Goal: Transaction & Acquisition: Book appointment/travel/reservation

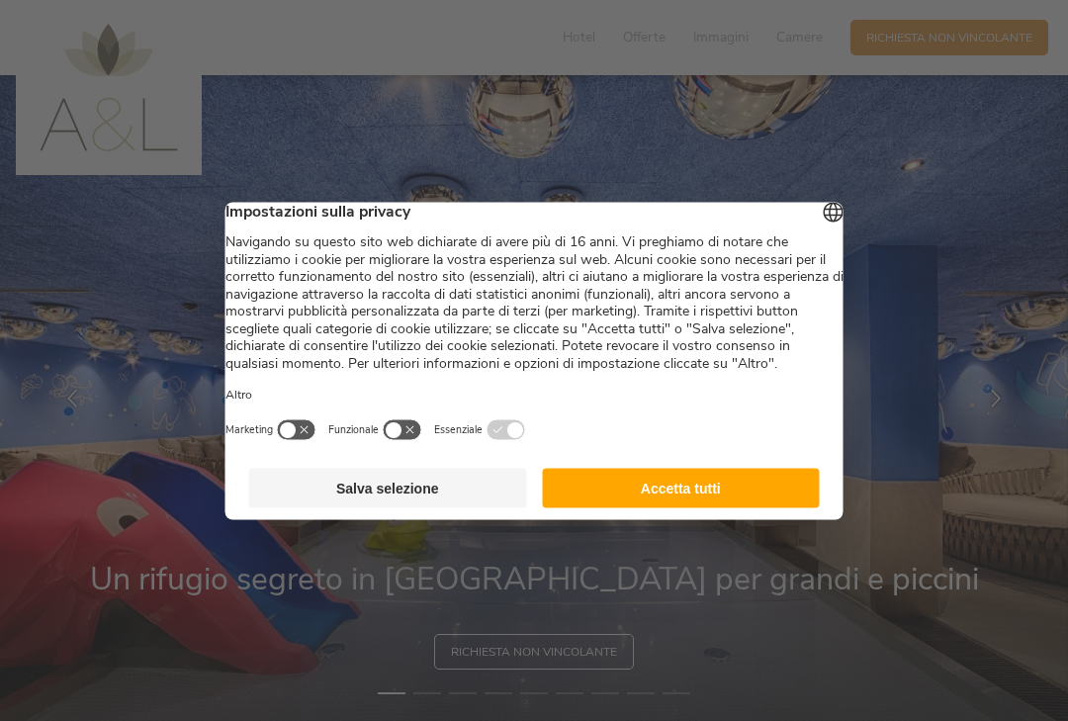
click at [672, 507] on button "Accetta tutti" at bounding box center [681, 488] width 278 height 40
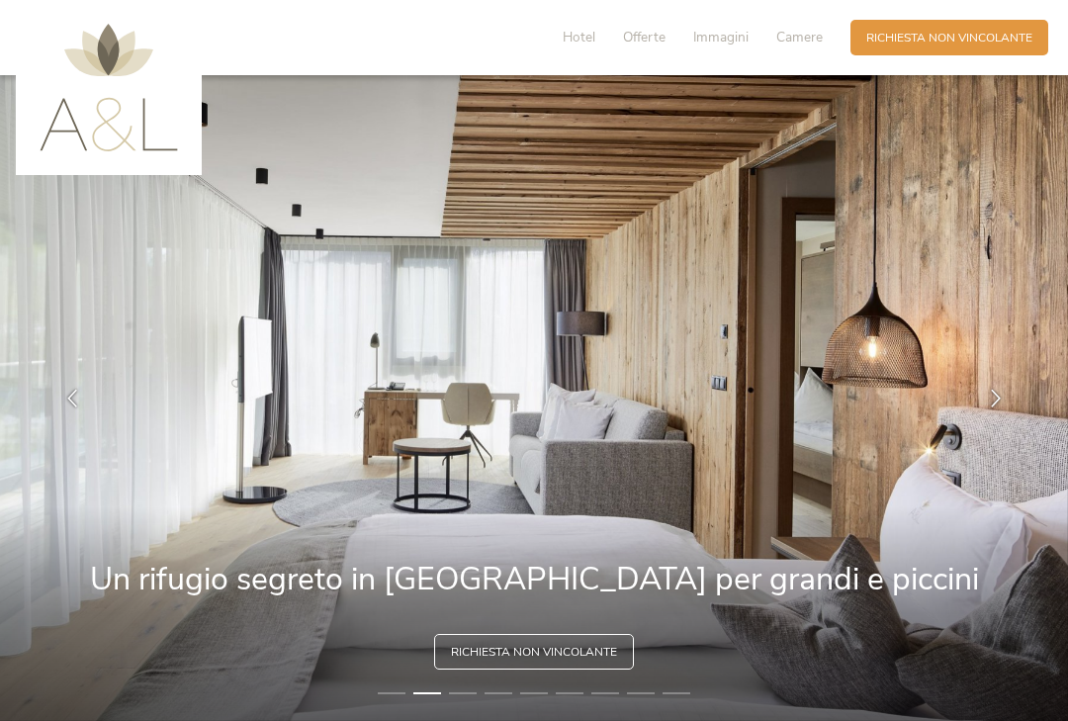
click at [570, 46] on span "Hotel" at bounding box center [578, 37] width 33 height 19
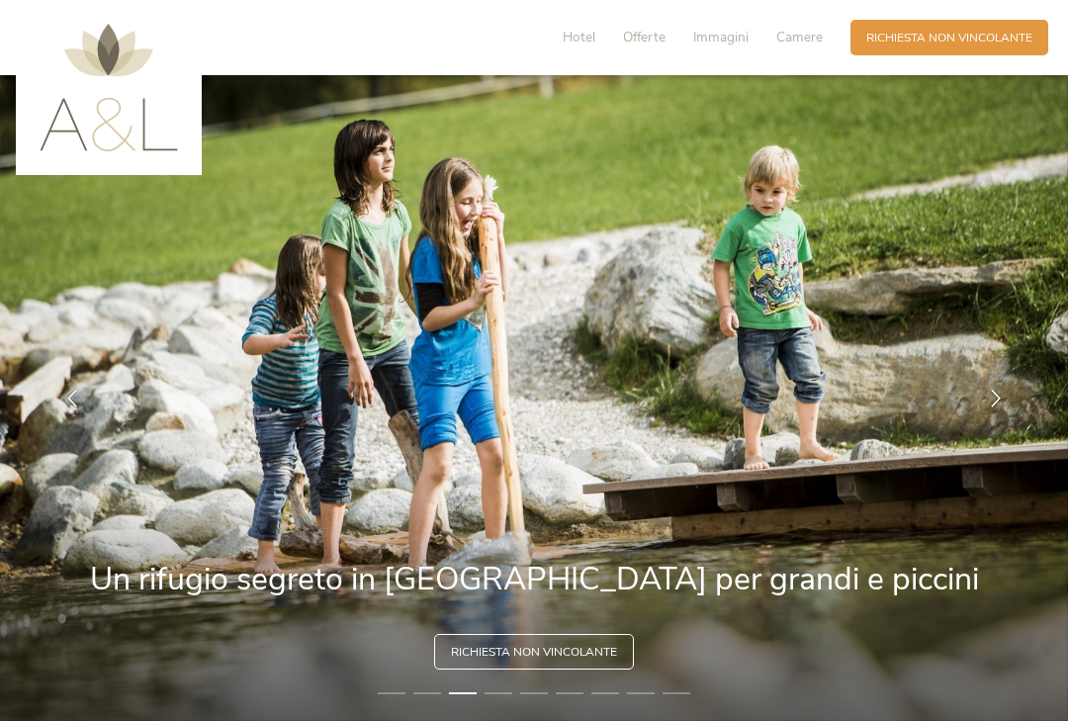
click at [810, 43] on span "Camere" at bounding box center [799, 37] width 46 height 19
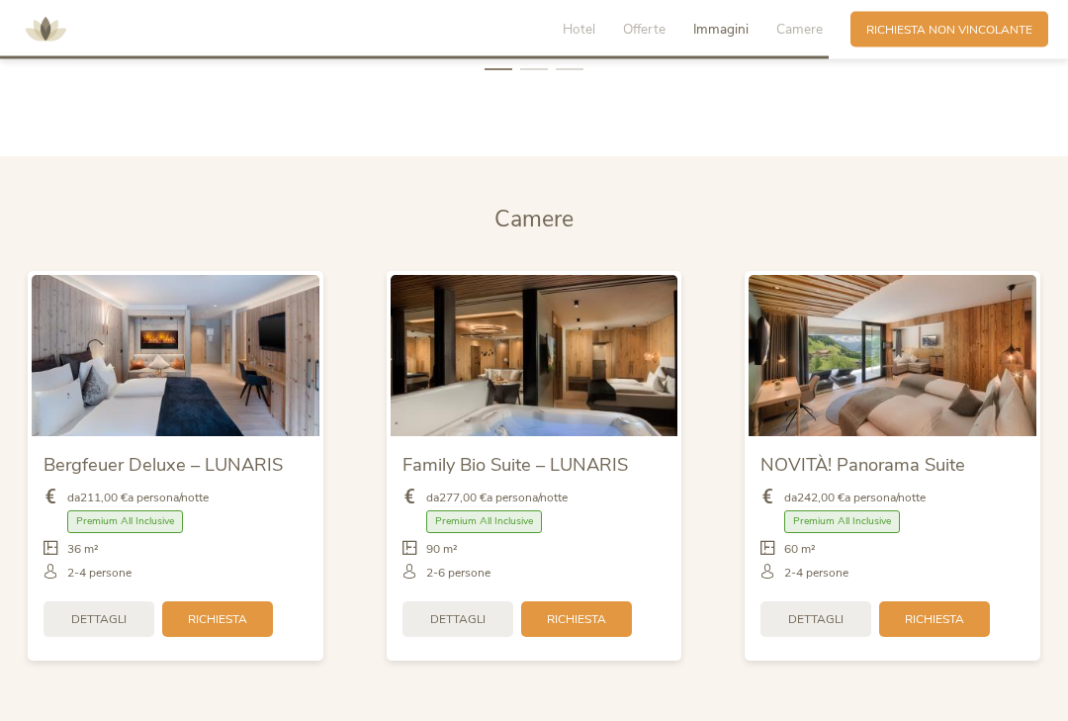
scroll to position [3753, 0]
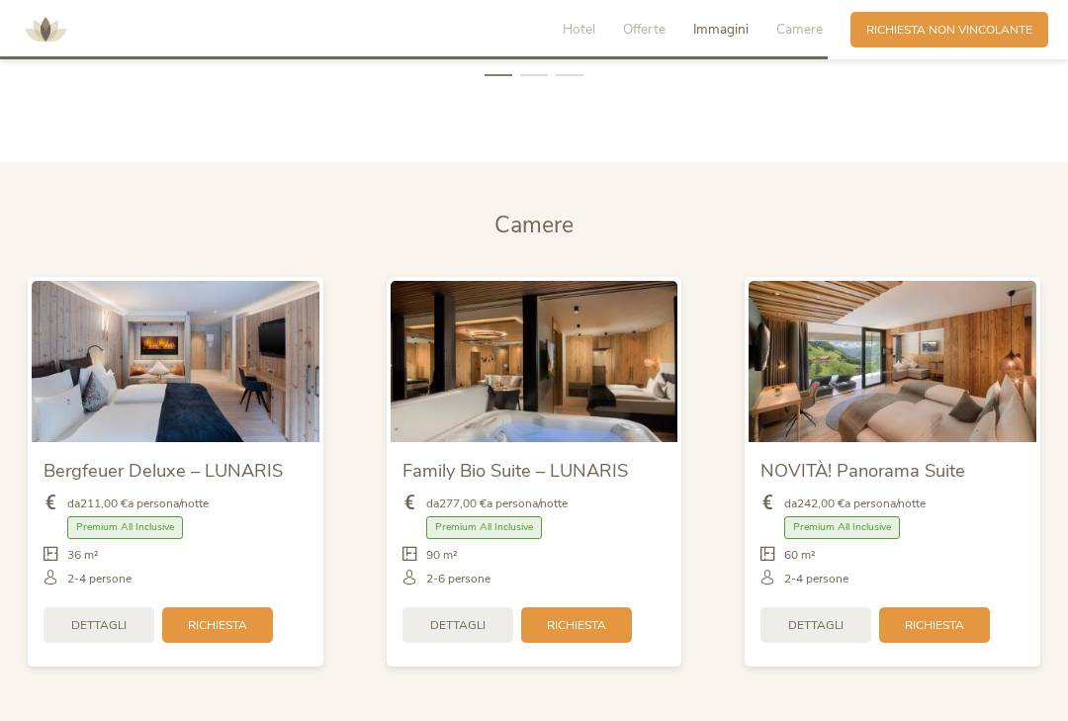
click at [573, 434] on img at bounding box center [534, 361] width 288 height 161
click at [480, 634] on span "Dettagli" at bounding box center [457, 625] width 55 height 17
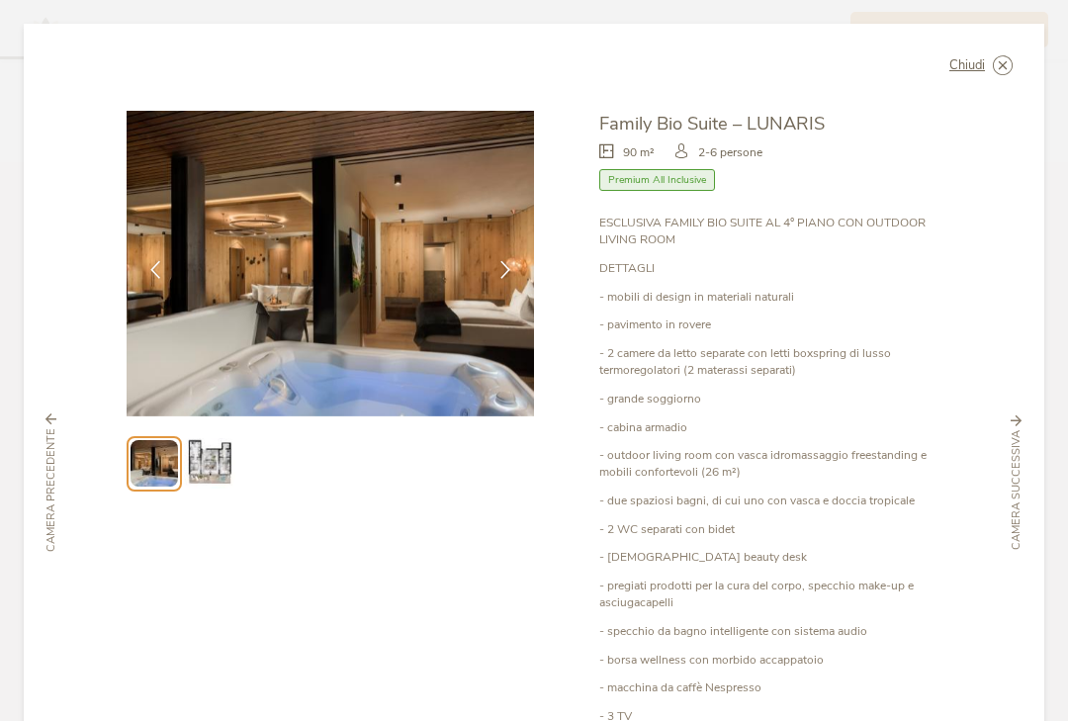
click at [396, 262] on img at bounding box center [330, 263] width 407 height 305
click at [506, 261] on icon at bounding box center [505, 270] width 18 height 18
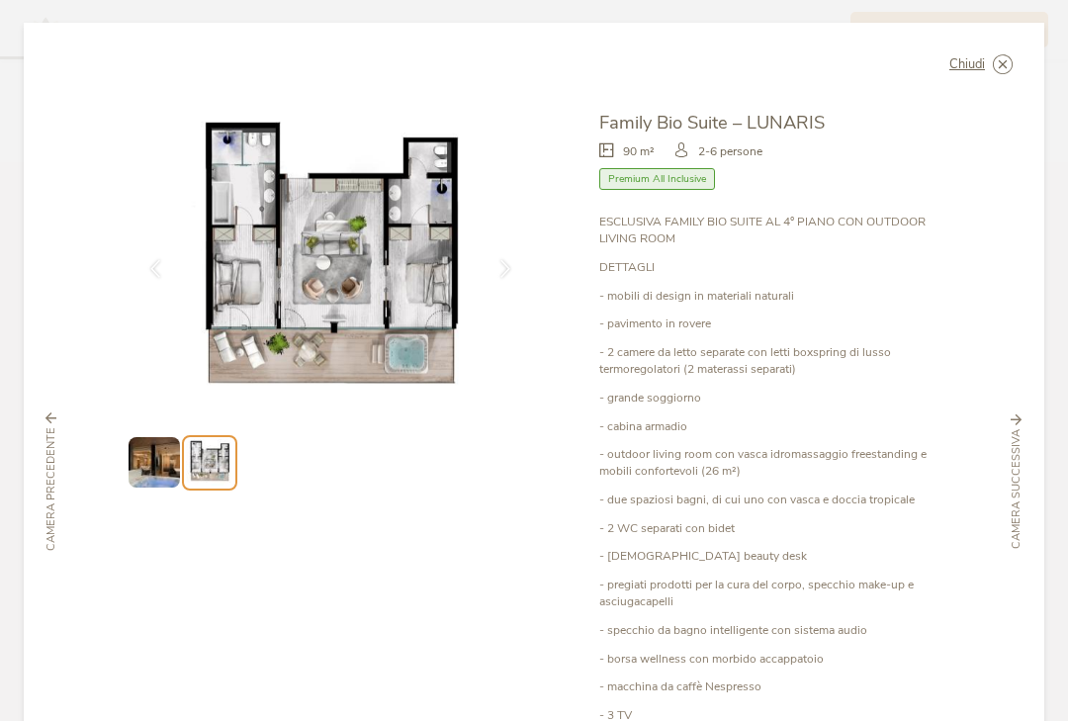
scroll to position [3, 0]
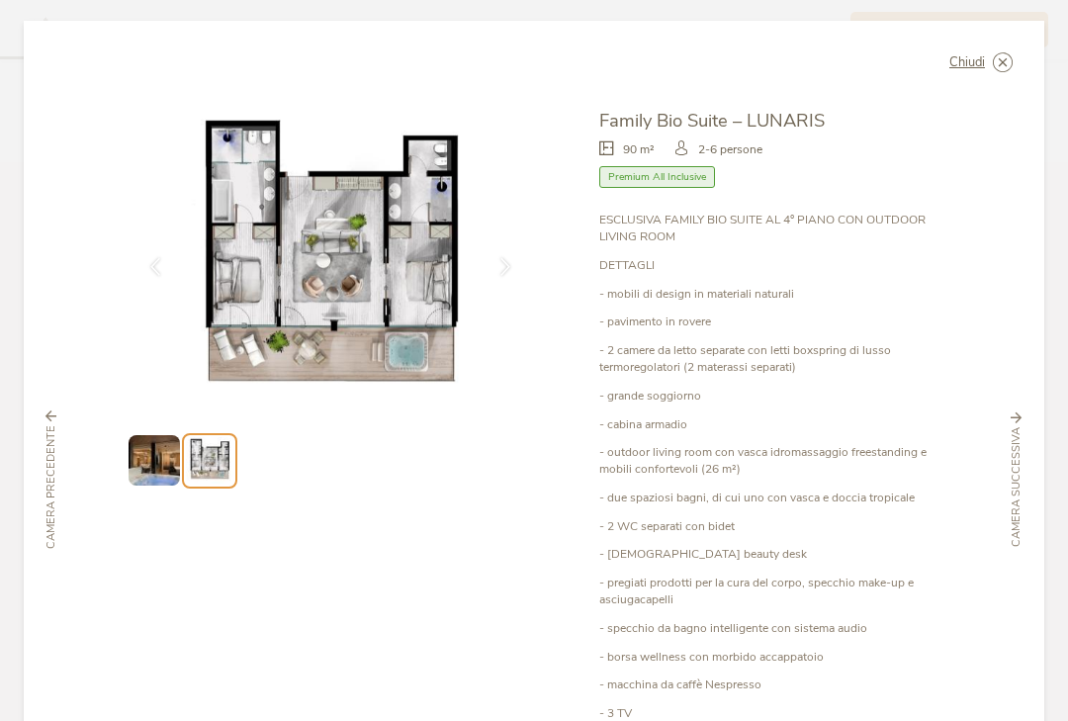
click at [421, 272] on img at bounding box center [330, 260] width 407 height 305
click at [1021, 412] on div "Camera successiva" at bounding box center [1016, 479] width 38 height 134
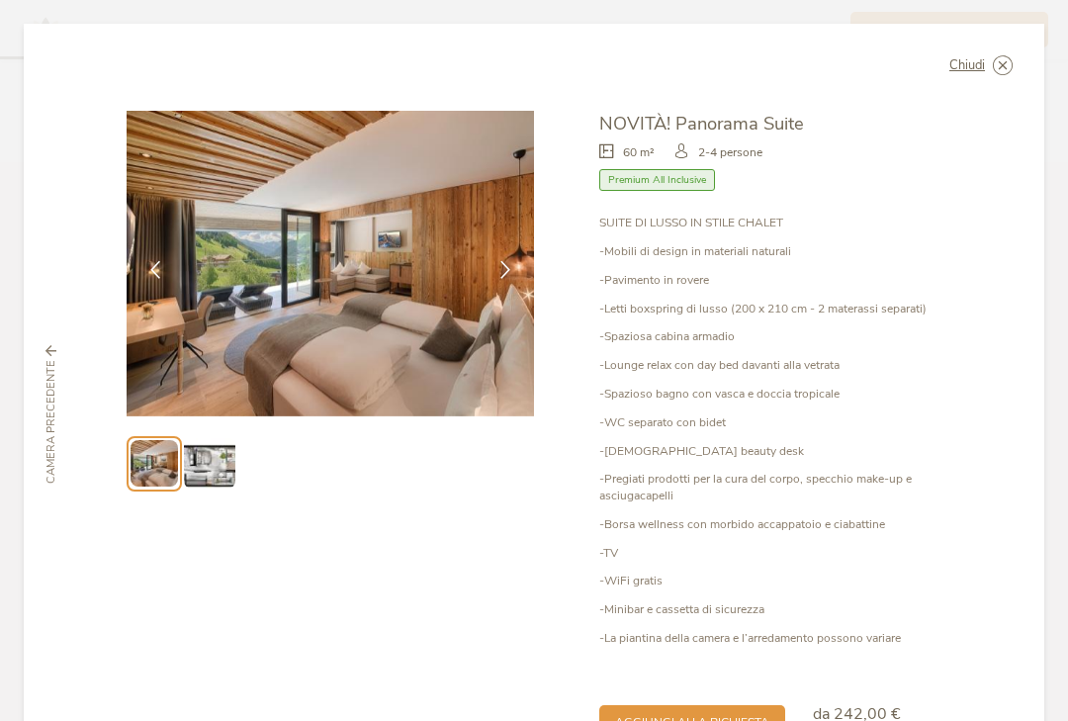
click at [509, 261] on icon at bounding box center [505, 270] width 18 height 18
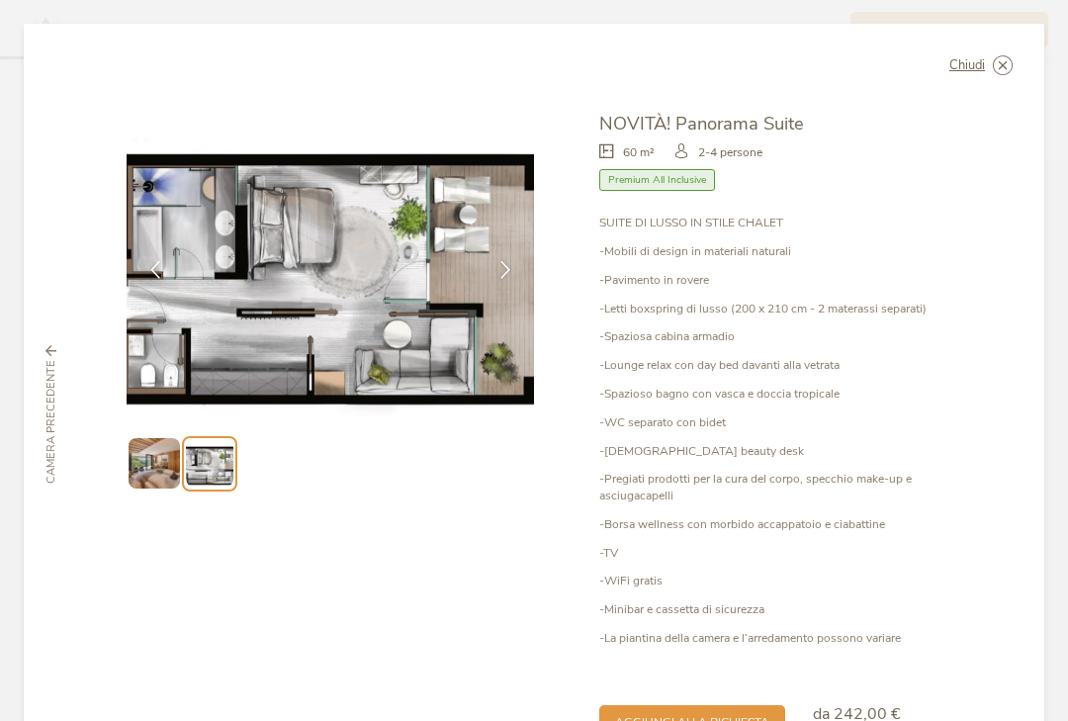
scroll to position [0, 0]
click at [60, 405] on div "Camera precedente" at bounding box center [52, 414] width 38 height 138
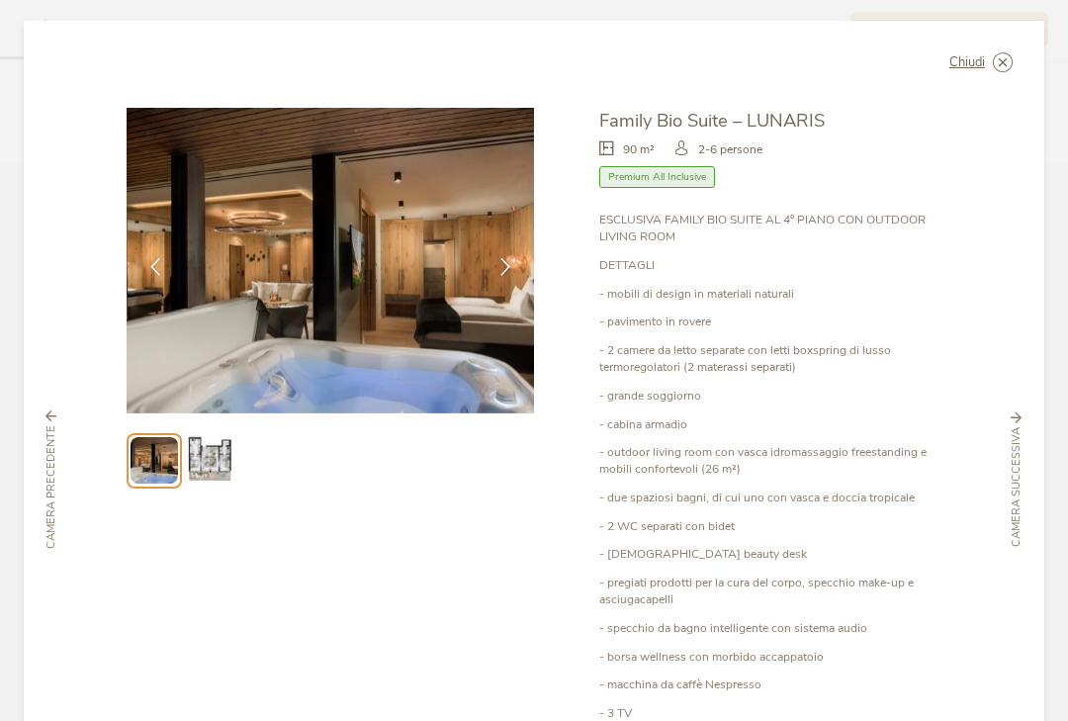
click at [47, 428] on span "Camera precedente" at bounding box center [51, 487] width 16 height 124
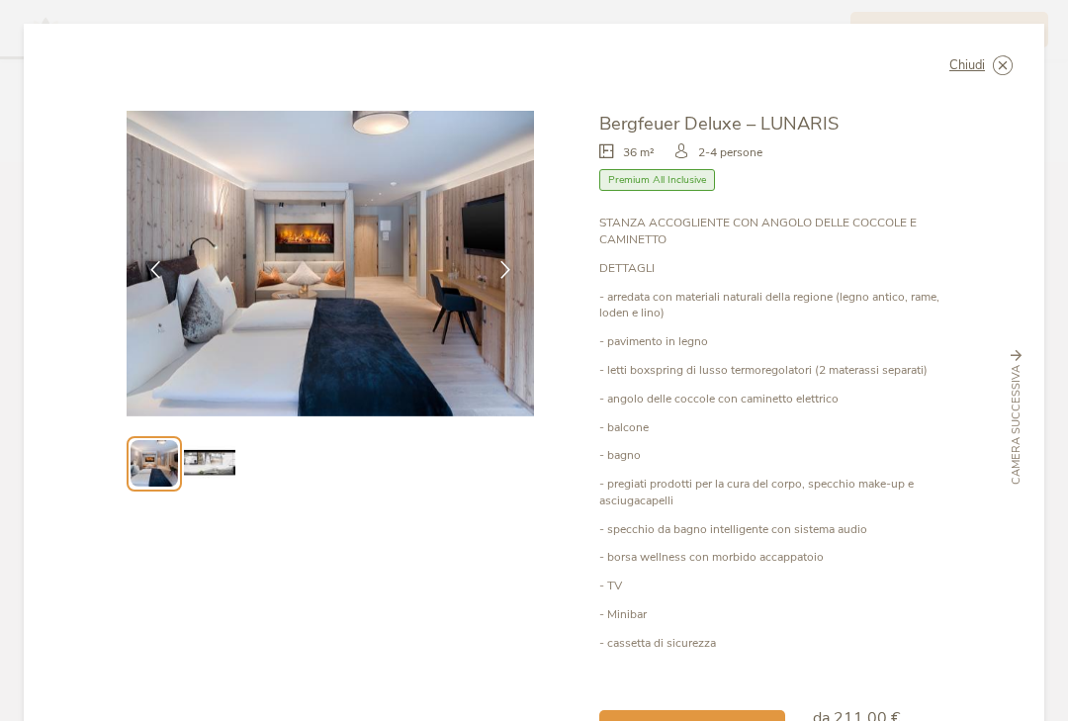
click at [508, 261] on icon at bounding box center [505, 270] width 18 height 18
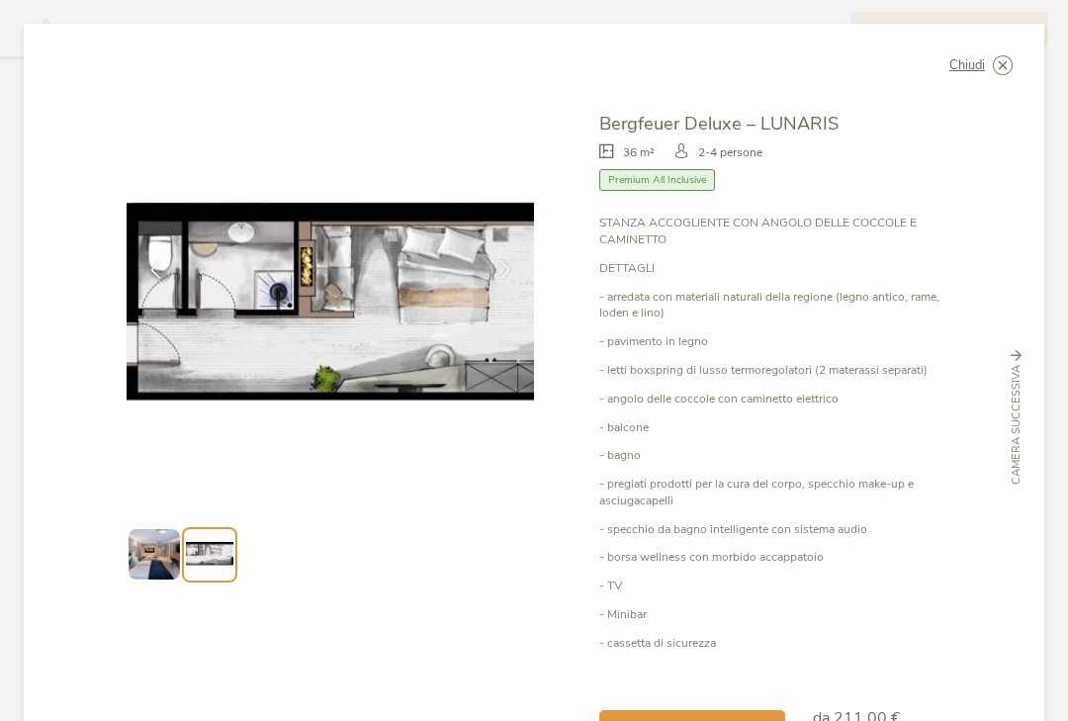
scroll to position [4095, 0]
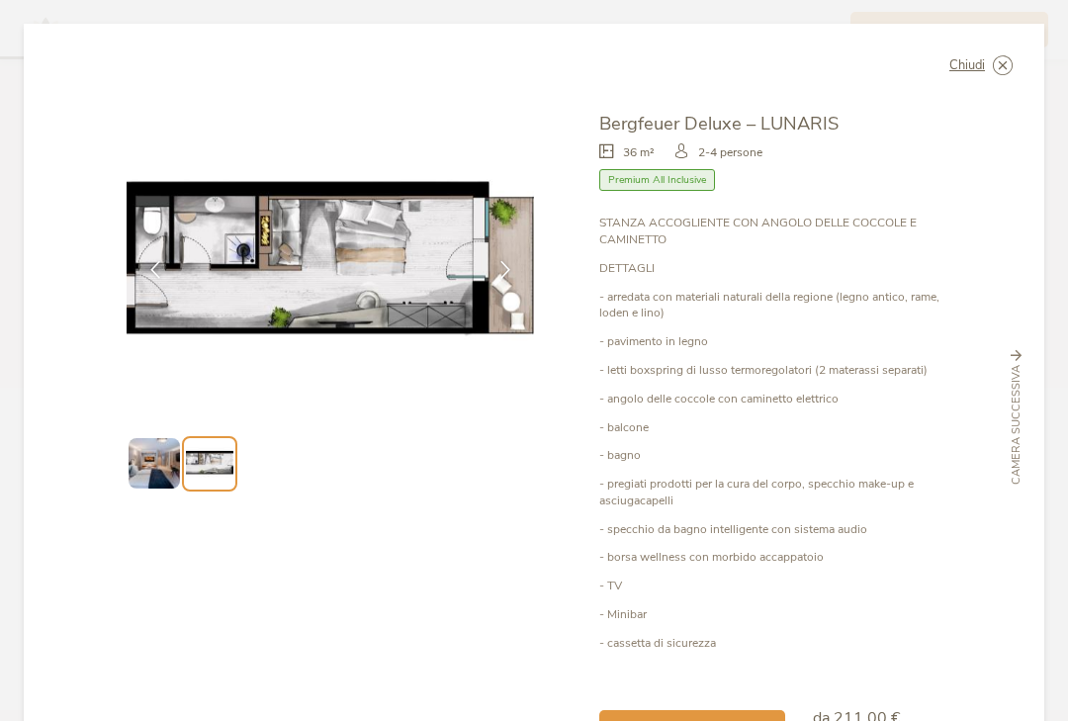
click at [1009, 401] on span "Camera successiva" at bounding box center [1016, 425] width 16 height 120
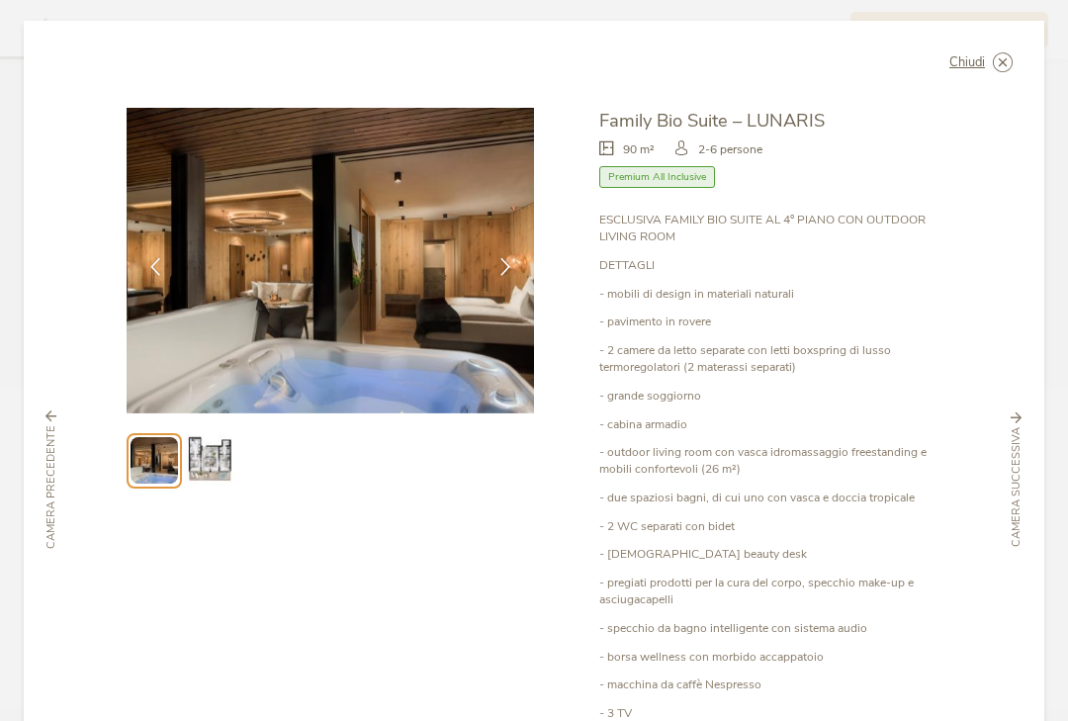
click at [201, 446] on img at bounding box center [209, 460] width 50 height 50
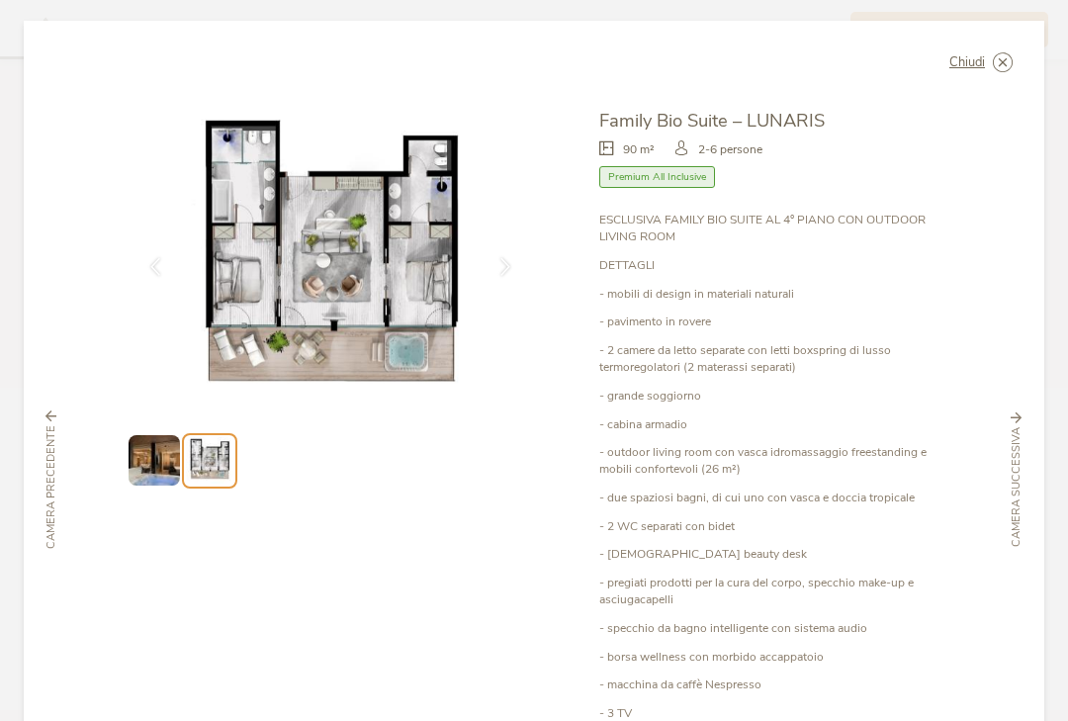
click at [0, 0] on icon at bounding box center [0, 0] width 0 height 0
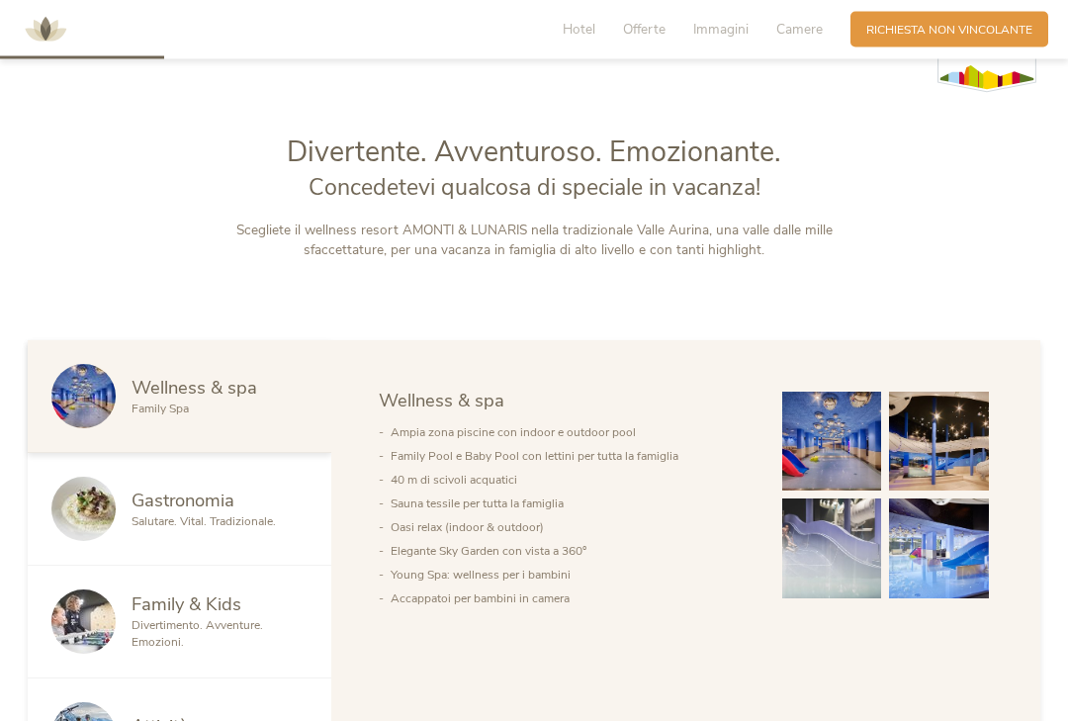
scroll to position [737, 0]
click at [835, 489] on img at bounding box center [832, 441] width 100 height 100
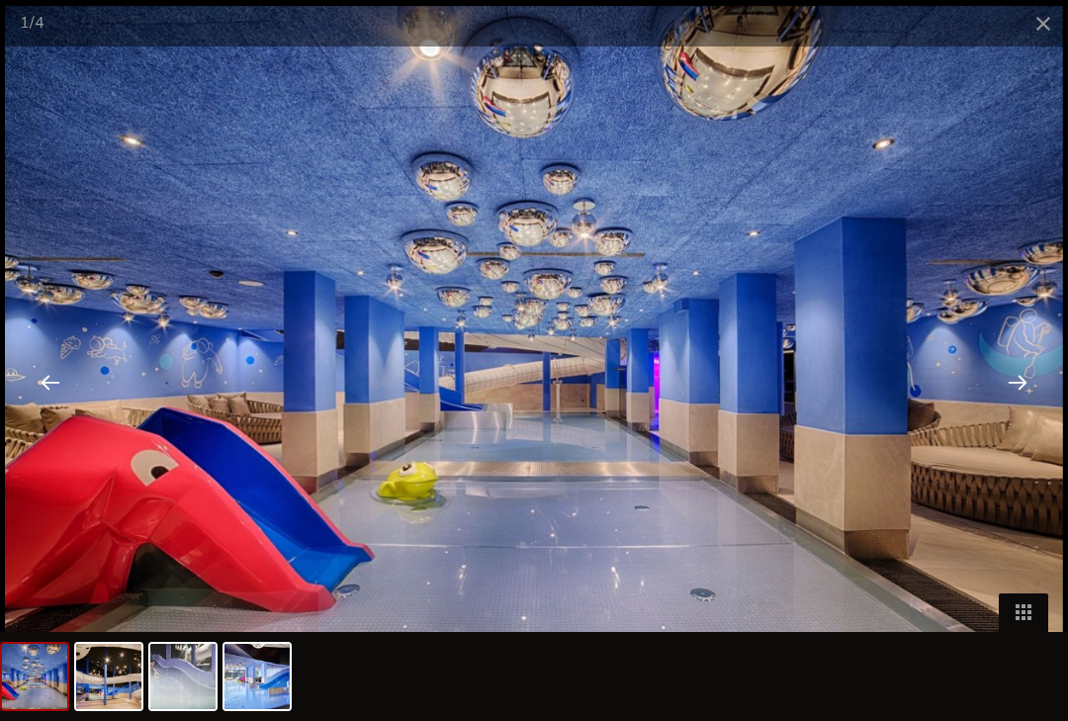
click at [1025, 405] on div at bounding box center [1017, 381] width 61 height 61
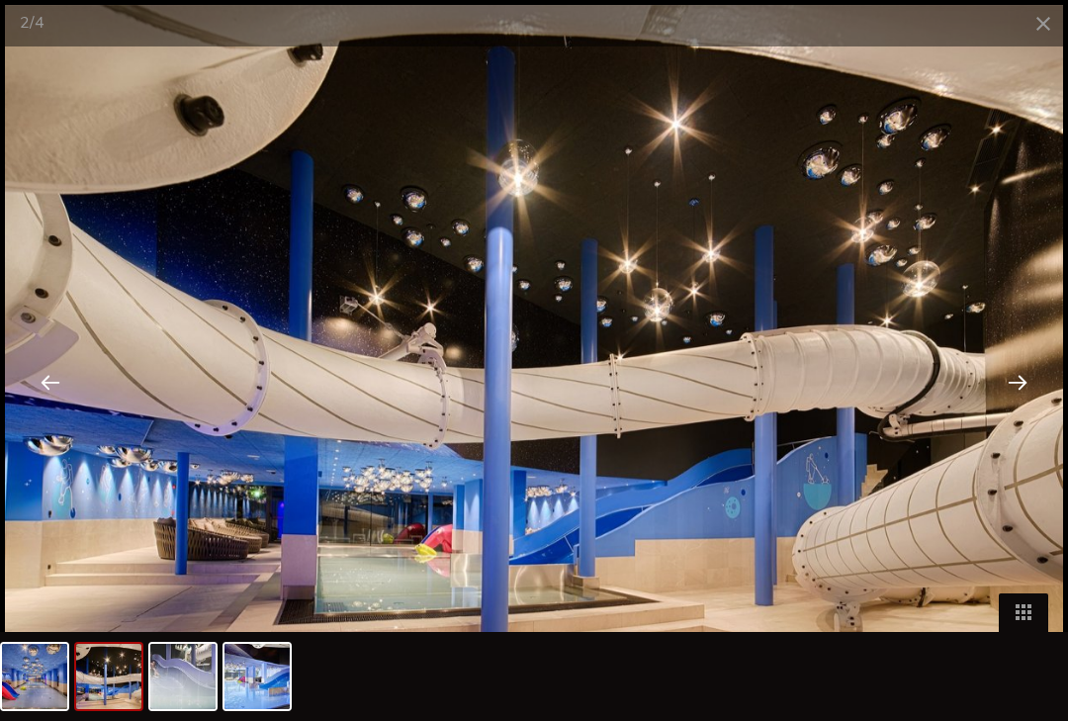
click at [1036, 397] on div at bounding box center [1017, 381] width 61 height 61
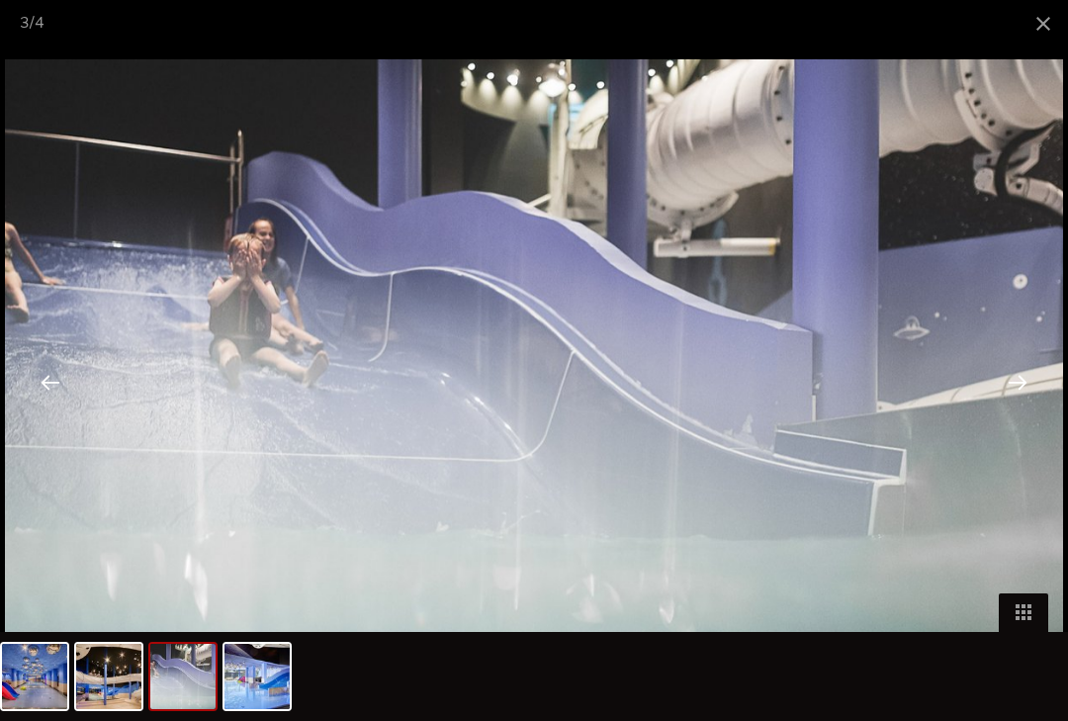
click at [1046, 407] on div at bounding box center [1017, 381] width 61 height 61
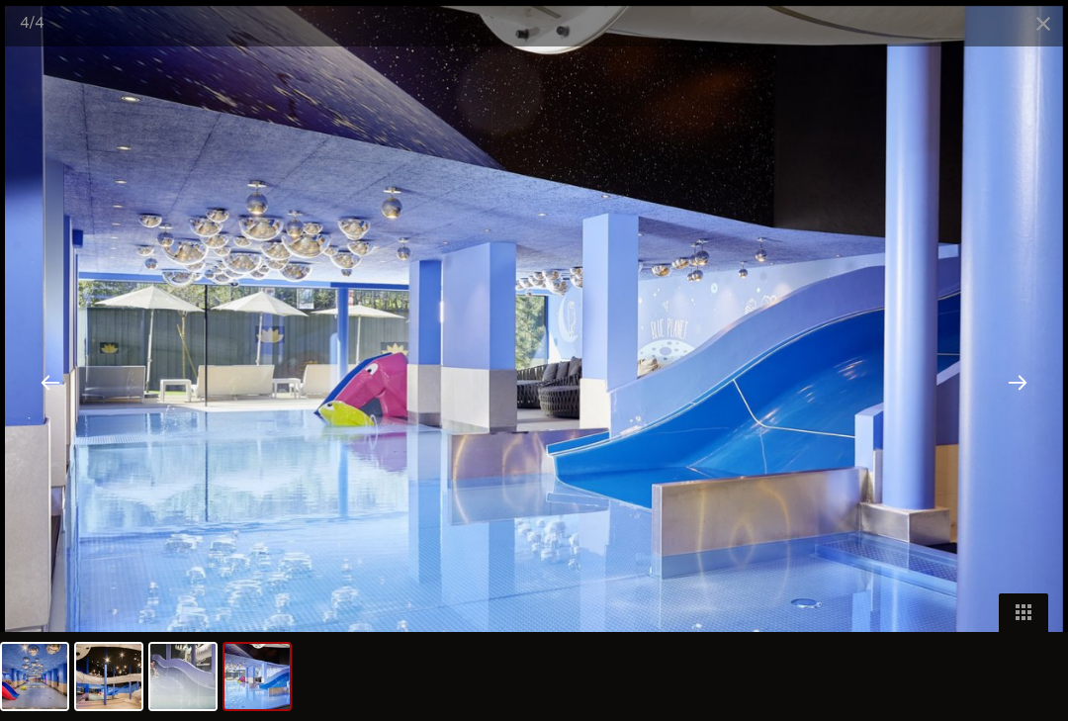
click at [1034, 388] on div at bounding box center [1017, 381] width 61 height 61
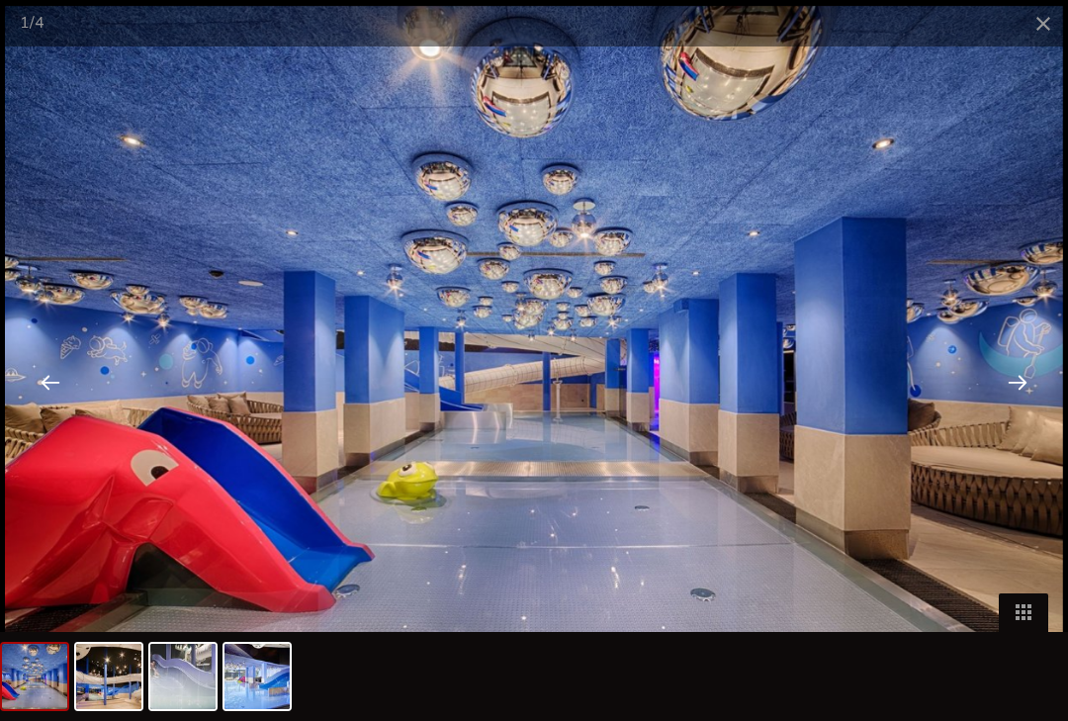
click at [1046, 33] on span at bounding box center [1042, 23] width 49 height 46
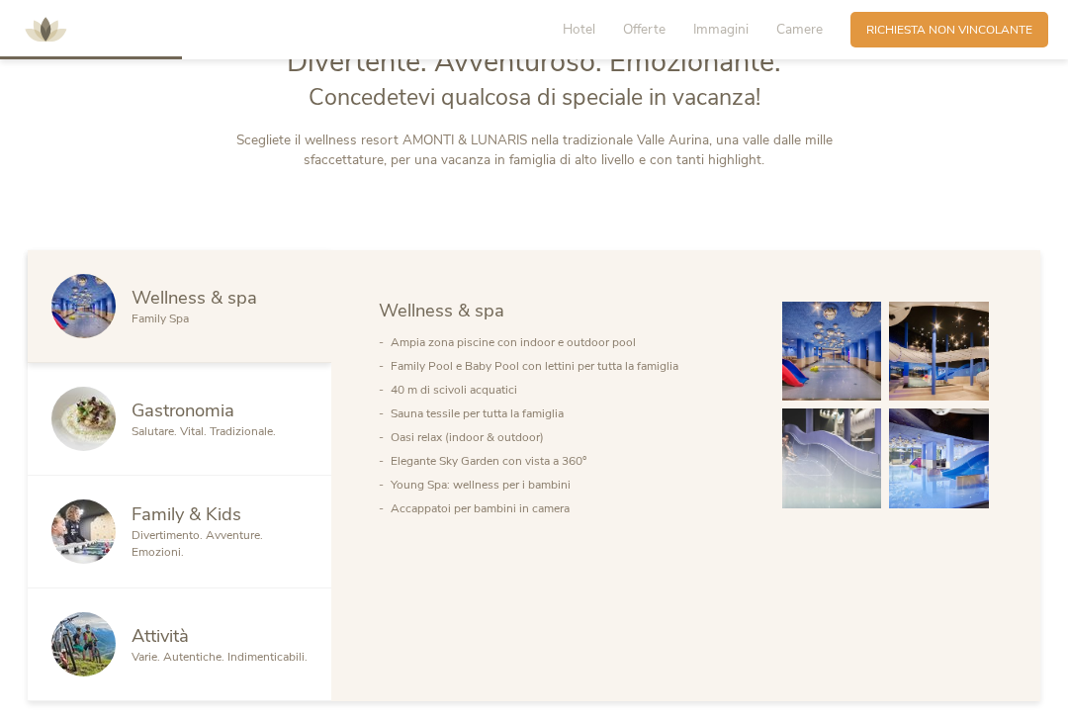
scroll to position [834, 0]
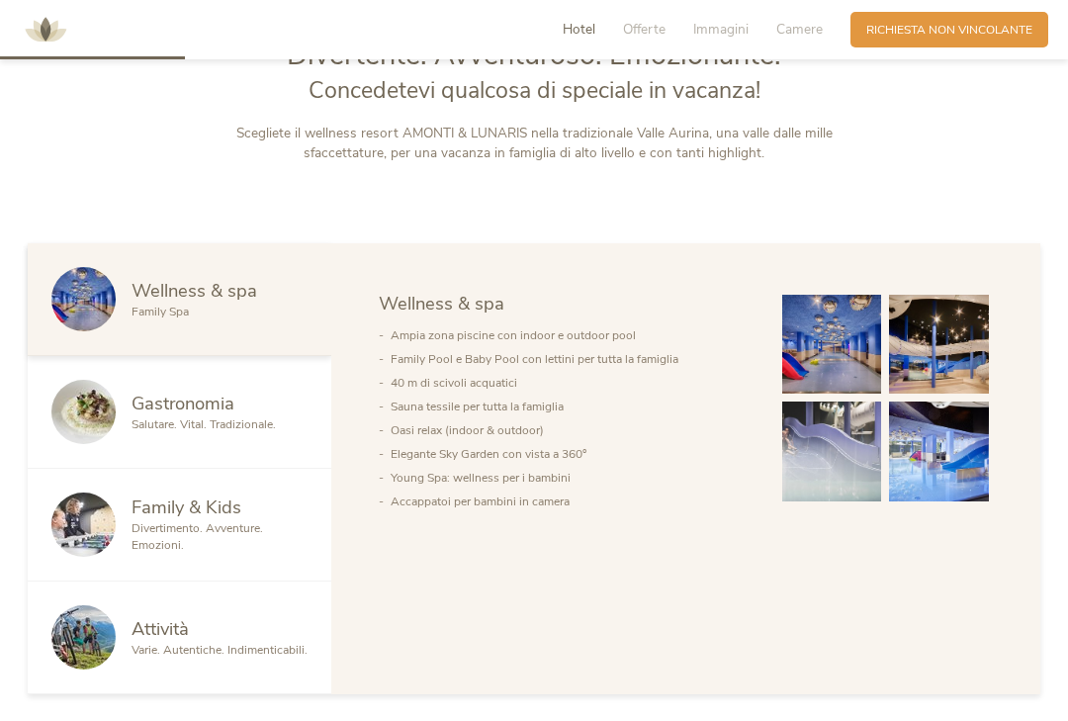
click at [136, 553] on span "Divertimento. Avventure. Emozioni." at bounding box center [196, 536] width 131 height 33
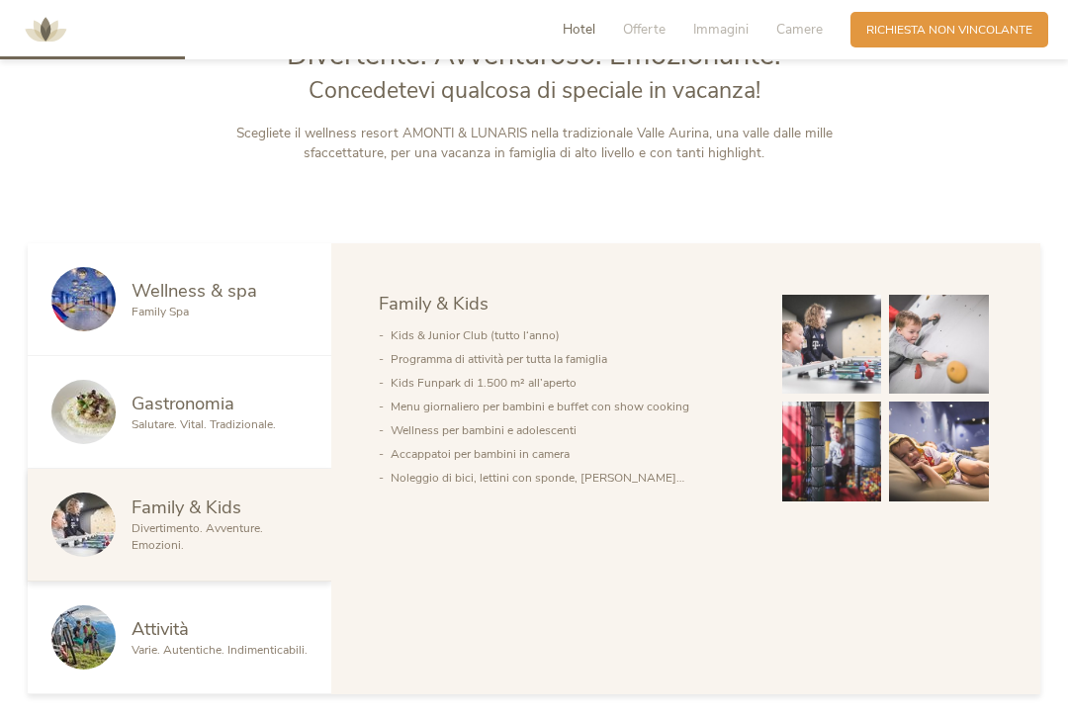
click at [841, 371] on img at bounding box center [832, 345] width 100 height 100
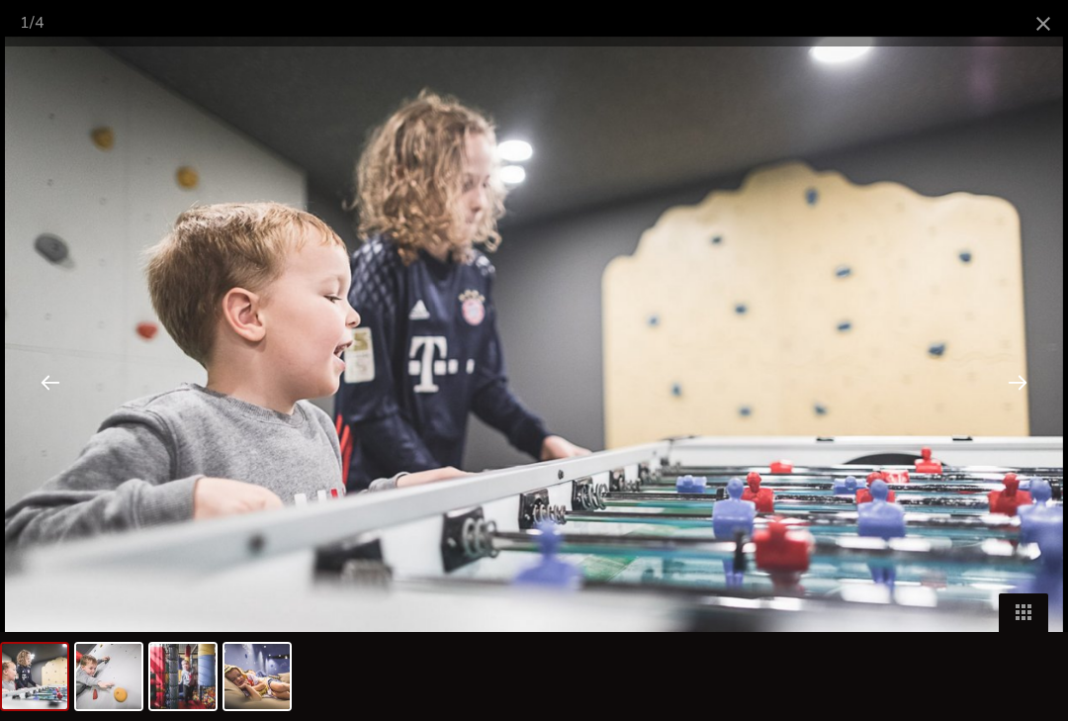
click at [1031, 393] on div at bounding box center [1017, 381] width 61 height 61
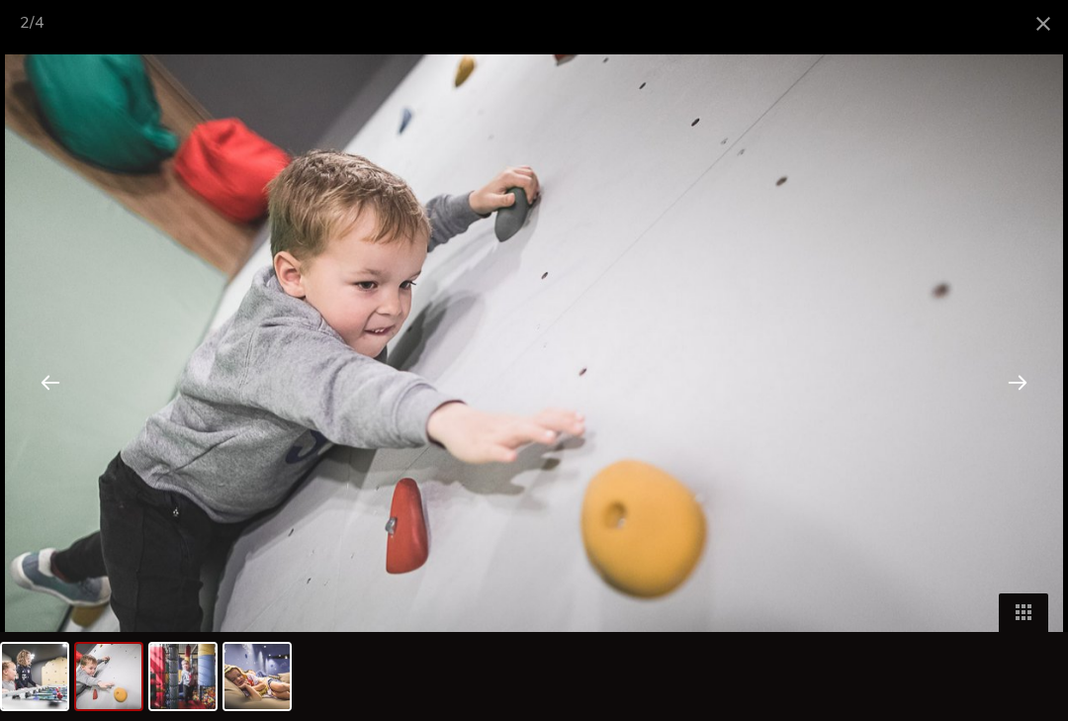
click at [1007, 405] on div at bounding box center [1017, 381] width 61 height 61
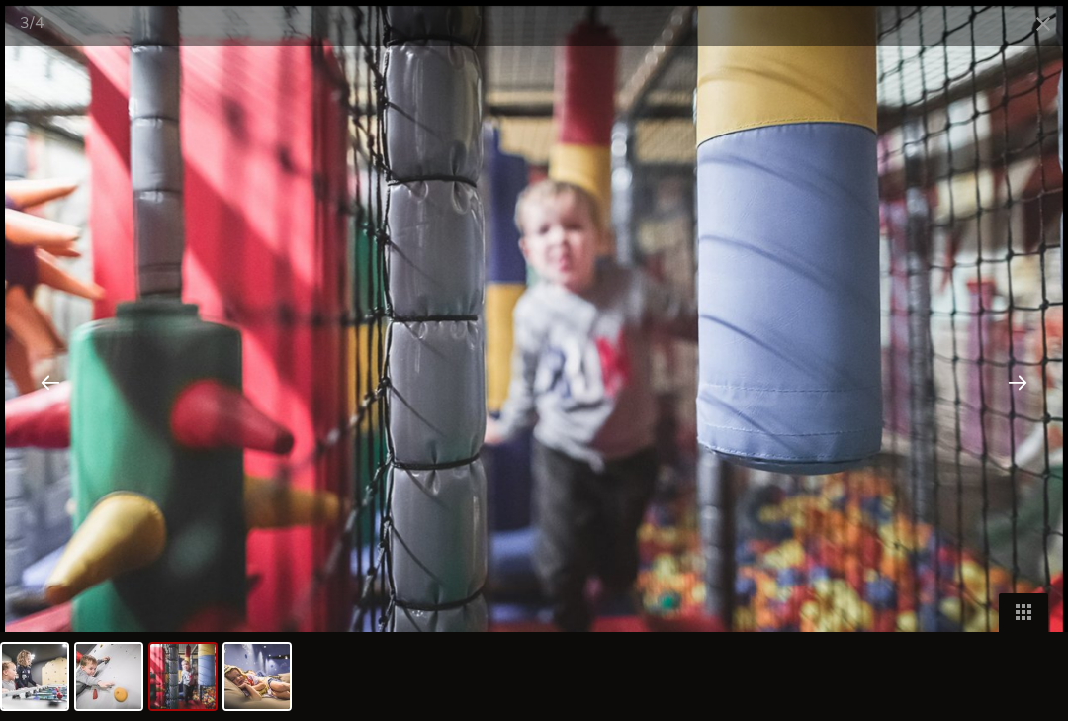
click at [1028, 395] on div at bounding box center [1017, 381] width 61 height 61
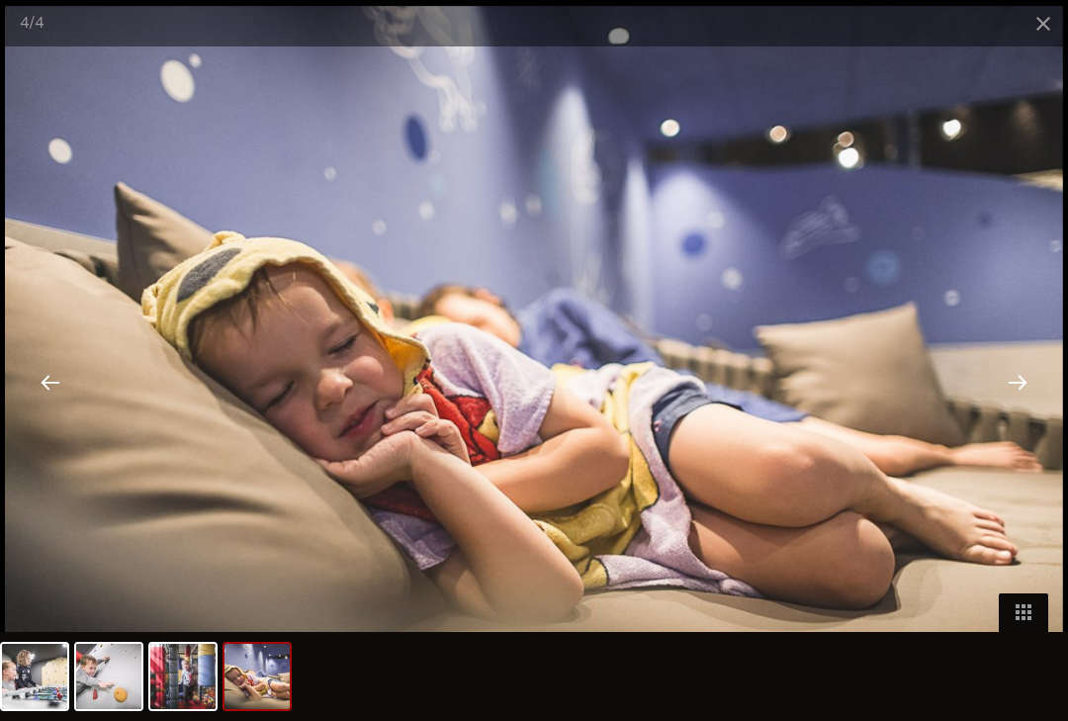
click at [1023, 410] on div at bounding box center [1017, 381] width 61 height 61
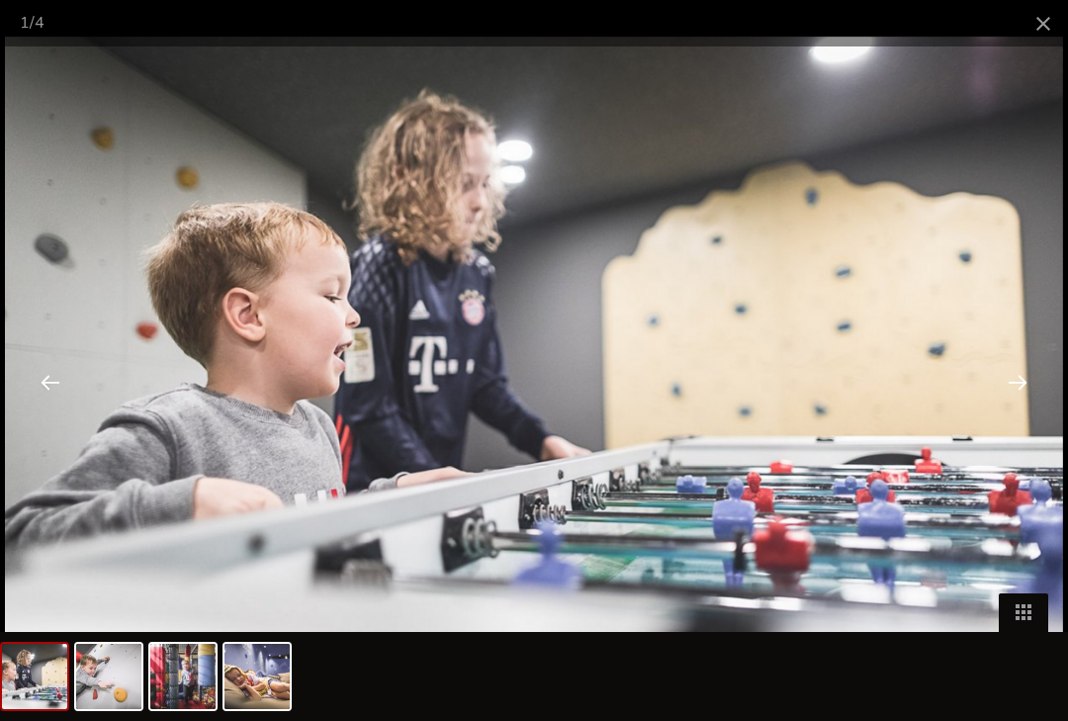
click at [993, 402] on div at bounding box center [1017, 381] width 61 height 61
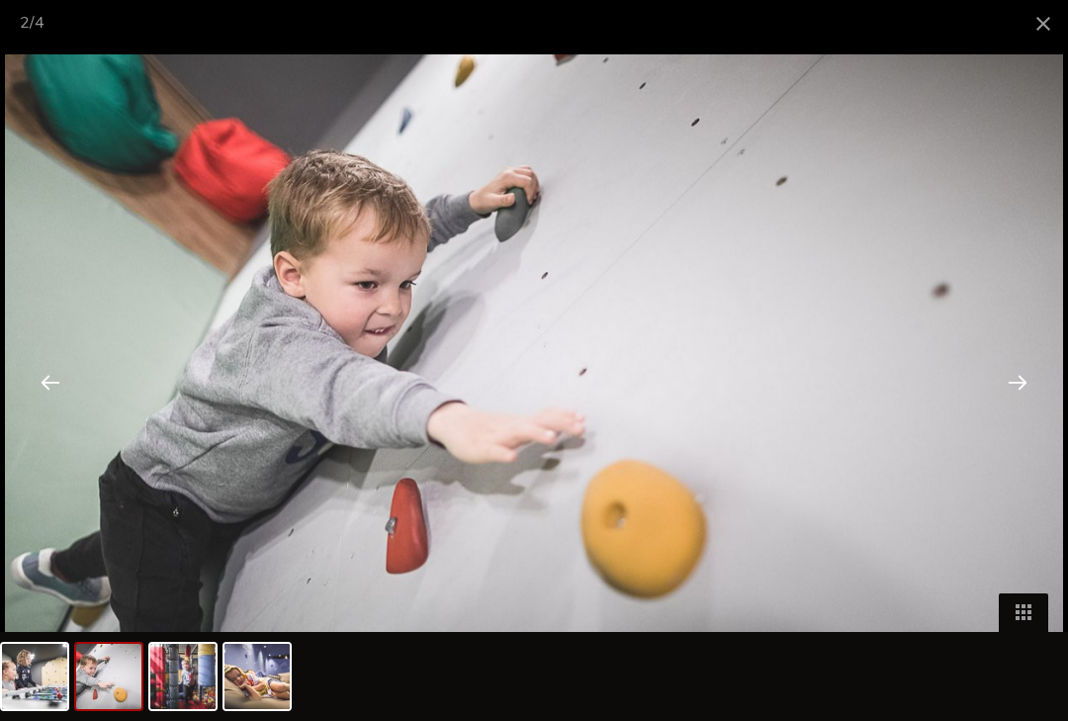
click at [1036, 35] on span at bounding box center [1042, 23] width 49 height 46
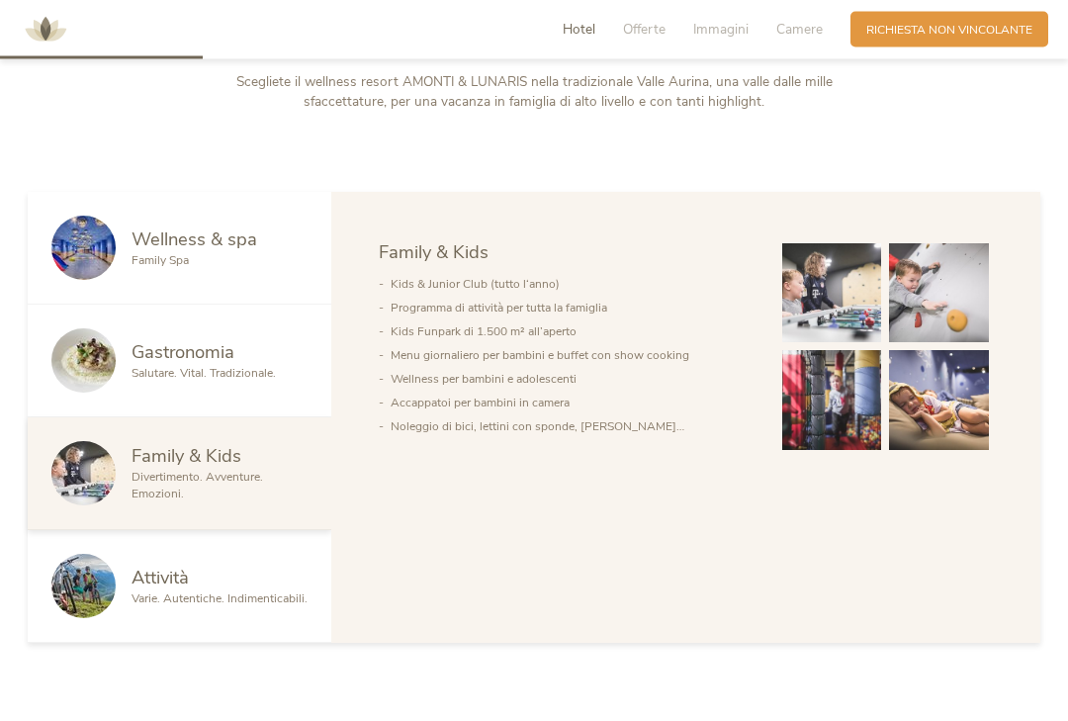
scroll to position [880, 0]
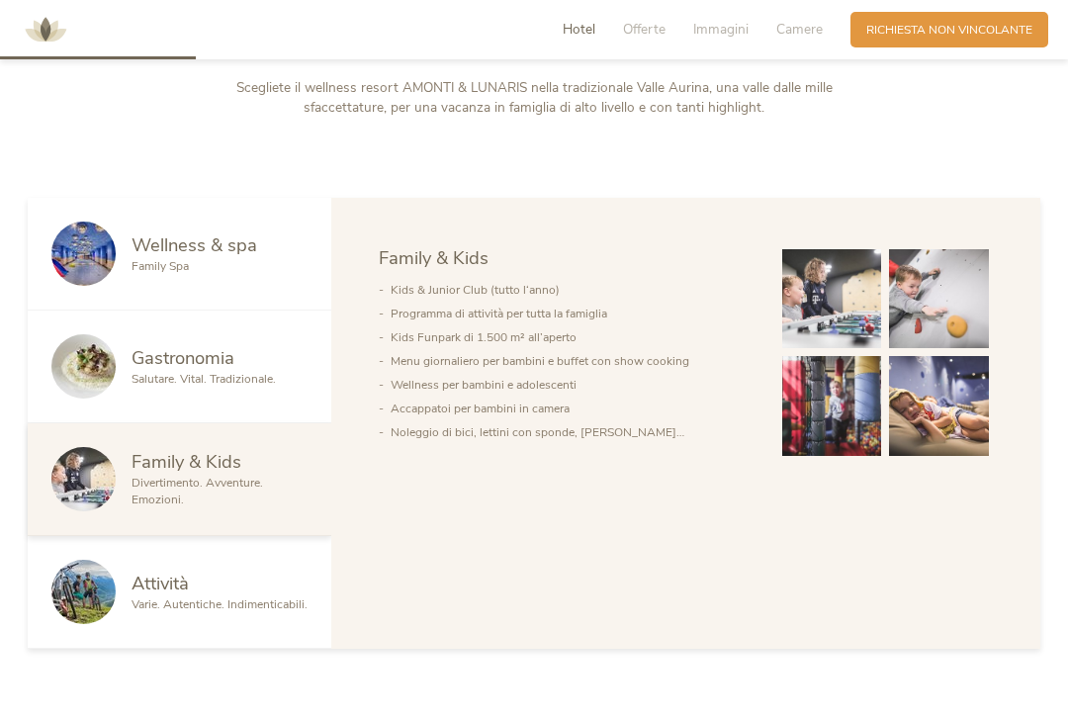
click at [251, 371] on div "Gastronomia" at bounding box center [219, 358] width 176 height 26
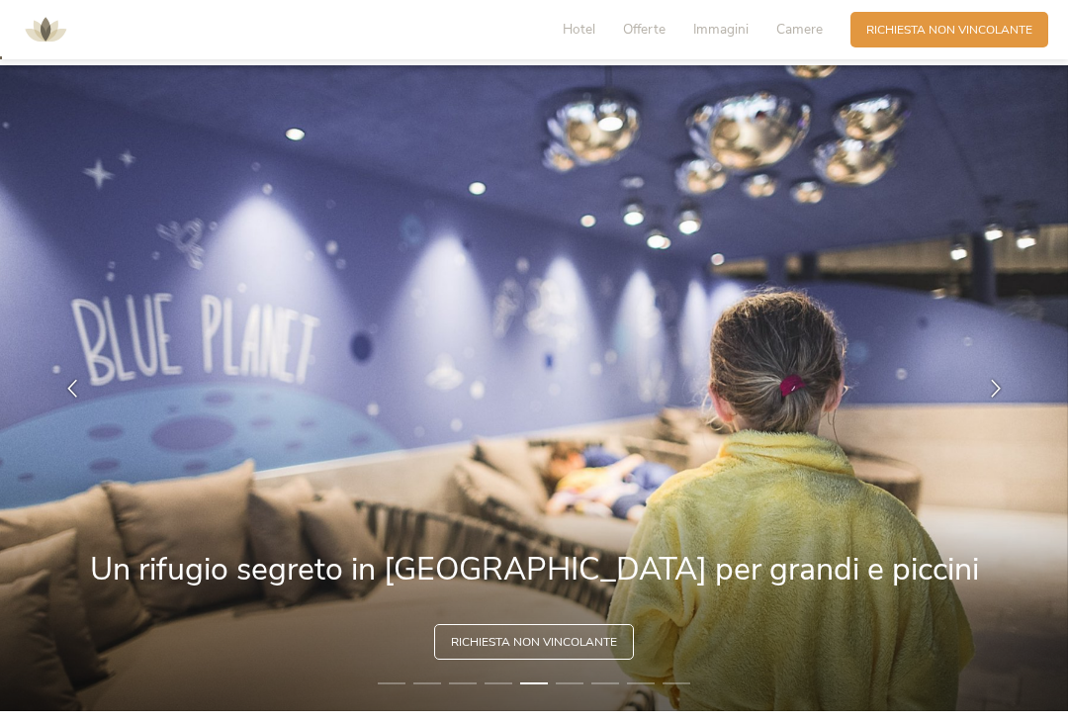
scroll to position [0, 0]
